Goal: Information Seeking & Learning: Learn about a topic

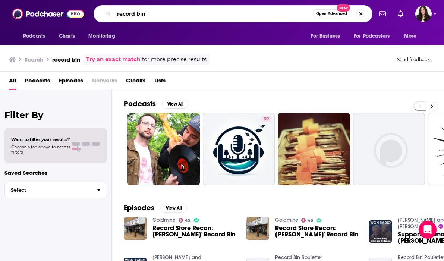
click at [152, 10] on input "record bin" at bounding box center [213, 14] width 199 height 12
type input "r"
type input "so true"
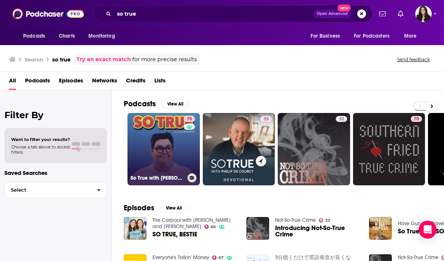
click at [161, 136] on link "75 So True with [PERSON_NAME]" at bounding box center [163, 149] width 72 height 72
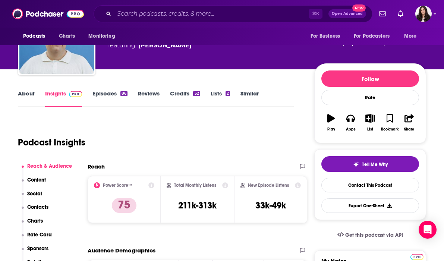
scroll to position [53, 0]
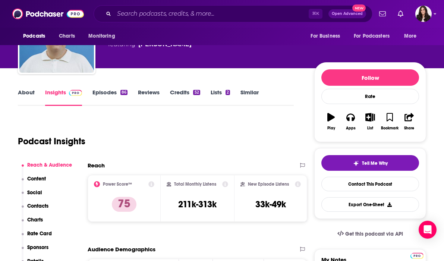
click at [246, 94] on link "Similar" at bounding box center [249, 97] width 18 height 17
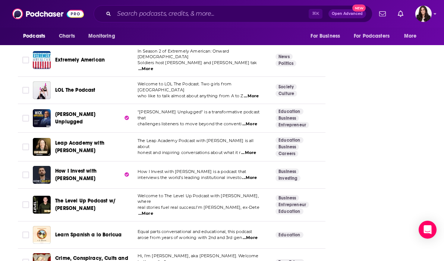
scroll to position [1122, 0]
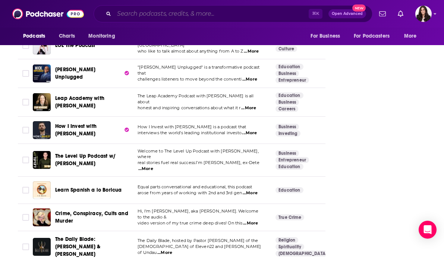
click at [163, 13] on input "Search podcasts, credits, & more..." at bounding box center [211, 14] width 195 height 12
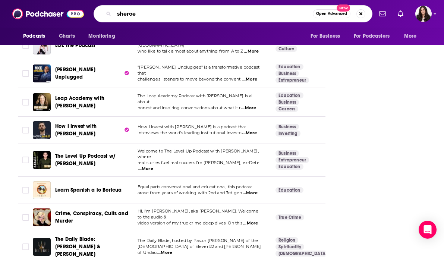
type input "[PERSON_NAME]"
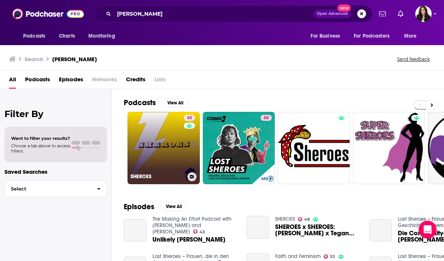
click at [132, 141] on link "48 SHEROES" at bounding box center [163, 148] width 72 height 72
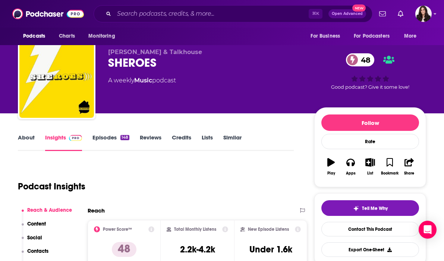
scroll to position [9, 0]
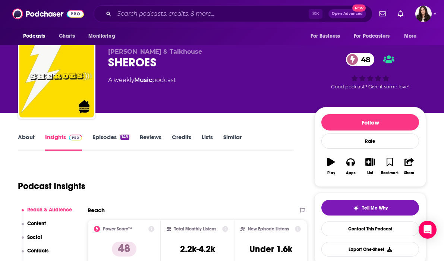
click at [237, 138] on link "Similar" at bounding box center [232, 141] width 18 height 17
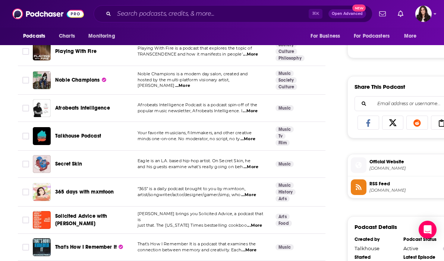
scroll to position [426, 0]
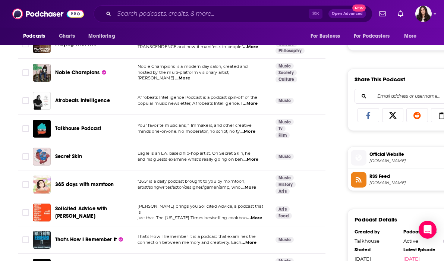
click at [249, 188] on span "...More" at bounding box center [248, 188] width 15 height 6
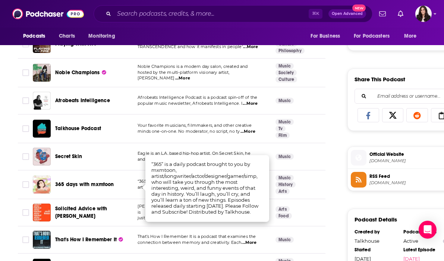
click at [5, 170] on div "About Insights Episodes 148 Reviews Credits Lists Similar Podcasts like SHEROES…" at bounding box center [238, 75] width 477 height 760
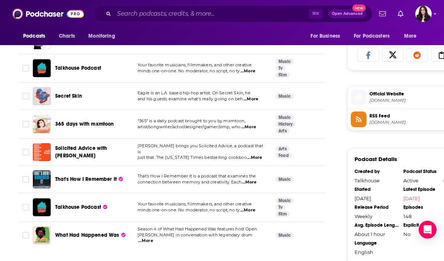
scroll to position [489, 0]
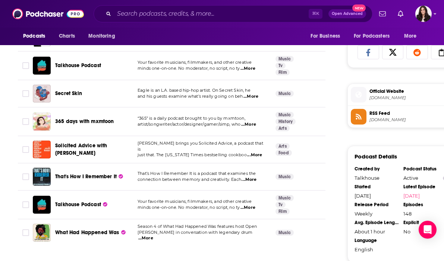
click at [255, 152] on span "...More" at bounding box center [254, 155] width 15 height 6
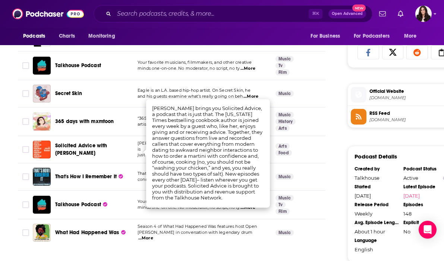
click at [330, 150] on div "About Insights Episodes 148 Reviews Credits Lists Similar Podcasts like SHEROES…" at bounding box center [176, 21] width 341 height 741
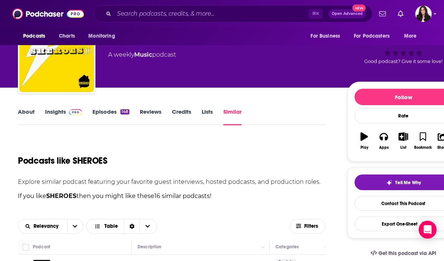
scroll to position [0, 0]
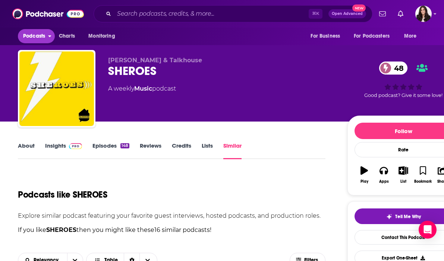
click at [31, 34] on span "Podcasts" at bounding box center [34, 36] width 22 height 10
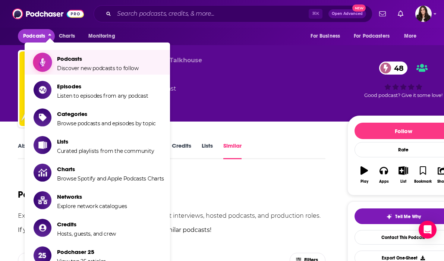
click at [104, 62] on span "Podcasts" at bounding box center [98, 58] width 82 height 7
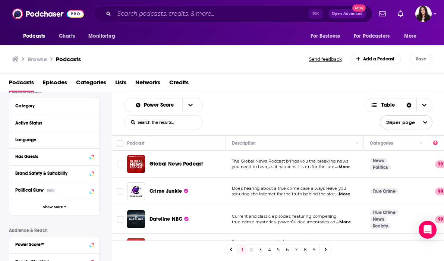
scroll to position [60, 0]
click at [29, 106] on div "Category" at bounding box center [50, 105] width 70 height 5
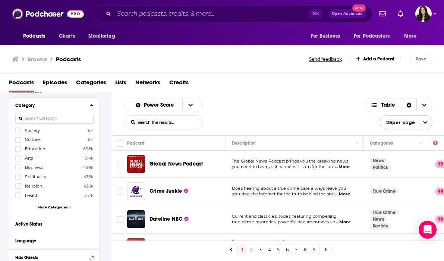
click at [66, 119] on input at bounding box center [54, 119] width 78 height 10
type input "mu"
click at [19, 130] on icon at bounding box center [18, 130] width 4 height 4
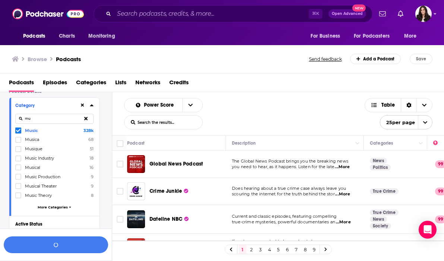
scroll to position [79, 0]
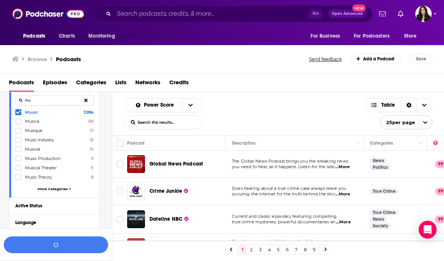
click at [83, 102] on button at bounding box center [85, 101] width 15 height 18
click at [78, 100] on input at bounding box center [54, 100] width 78 height 10
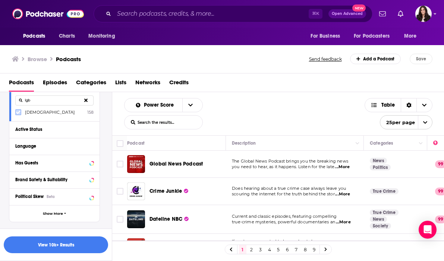
click at [18, 110] on icon at bounding box center [18, 112] width 4 height 4
click at [37, 102] on input "lgb" at bounding box center [54, 100] width 78 height 10
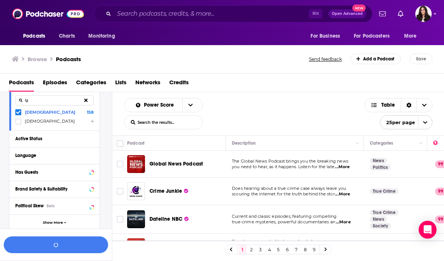
type input "l"
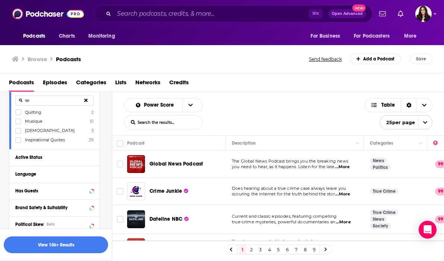
type input "q"
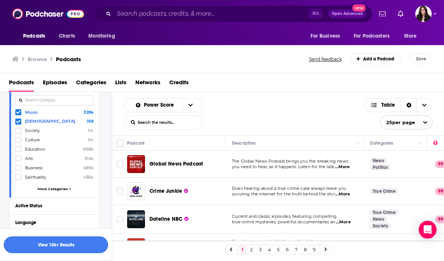
click at [62, 244] on button "View 10k+ Results" at bounding box center [56, 244] width 104 height 17
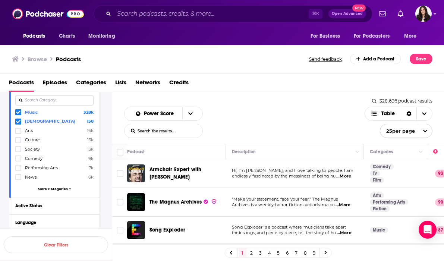
click at [18, 110] on span at bounding box center [18, 112] width 6 height 6
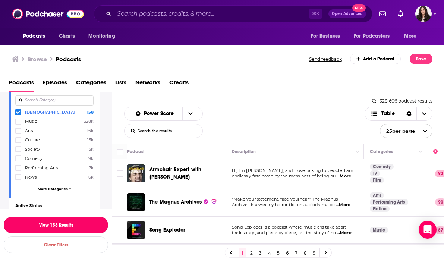
click at [70, 223] on button "View 158 Results" at bounding box center [56, 225] width 104 height 17
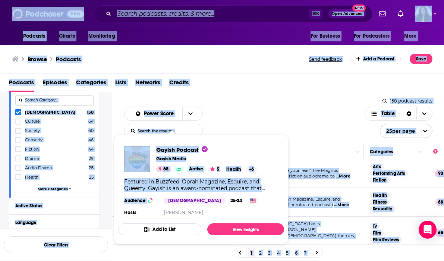
drag, startPoint x: 163, startPoint y: 202, endPoint x: 391, endPoint y: -35, distance: 329.0
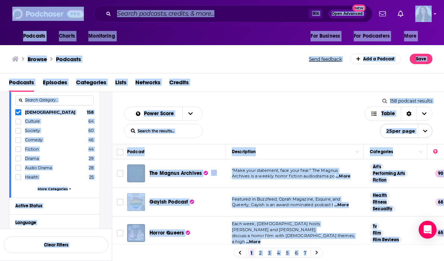
click at [171, 202] on div "Podcasts Charts Monitoring ⌘ K Open Advanced New For Business For Podcasters Mo…" at bounding box center [222, 130] width 444 height 261
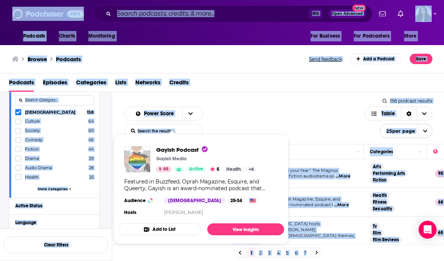
click at [148, 154] on img "Gayish Podcast" at bounding box center [137, 159] width 26 height 26
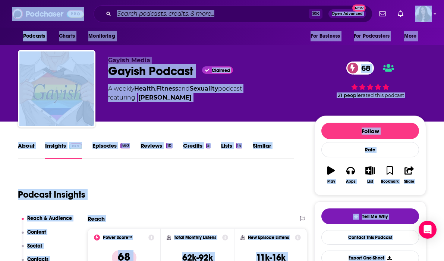
click at [193, 188] on div "Podcast Insights" at bounding box center [153, 190] width 270 height 38
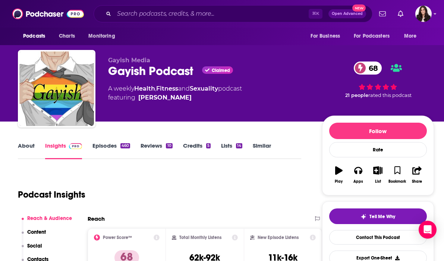
click at [104, 144] on link "Episodes 460" at bounding box center [111, 150] width 38 height 17
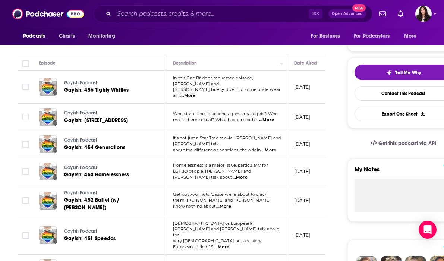
scroll to position [145, 0]
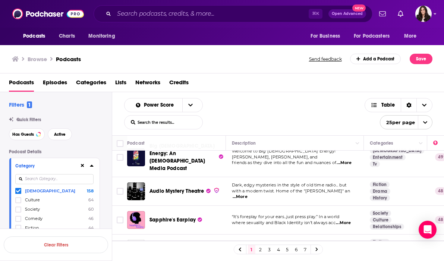
scroll to position [633, 0]
